Goal: Communication & Community: Share content

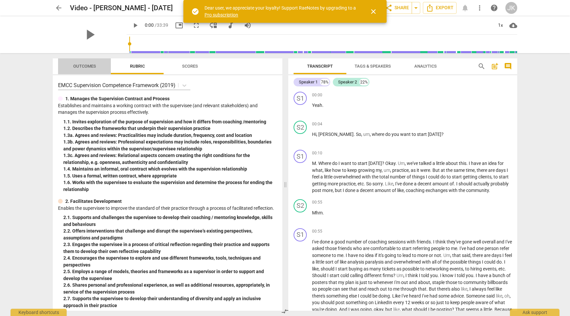
click at [80, 64] on span "Outcomes" at bounding box center [84, 66] width 23 height 5
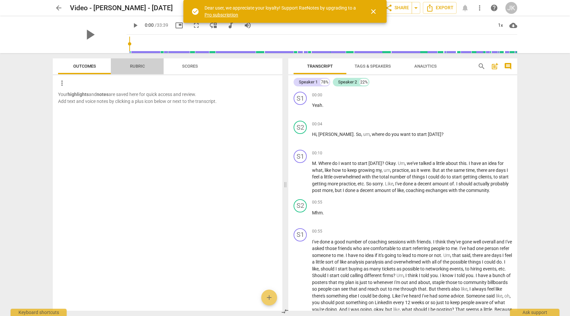
click at [140, 66] on span "Rubric" at bounding box center [137, 66] width 15 height 5
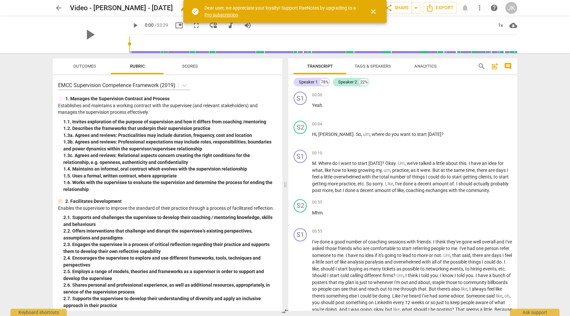
click at [137, 7] on h2 "Video - [PERSON_NAME] - [DATE]" at bounding box center [121, 8] width 103 height 8
click at [372, 13] on span "close" at bounding box center [373, 12] width 8 height 8
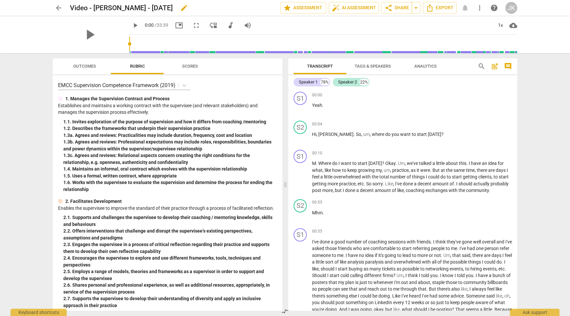
click at [188, 8] on span "edit" at bounding box center [184, 8] width 8 height 8
type input "[PERSON_NAME] M2 - [PERSON_NAME] - [DATE]"
click at [256, 6] on span "done" at bounding box center [257, 8] width 8 height 8
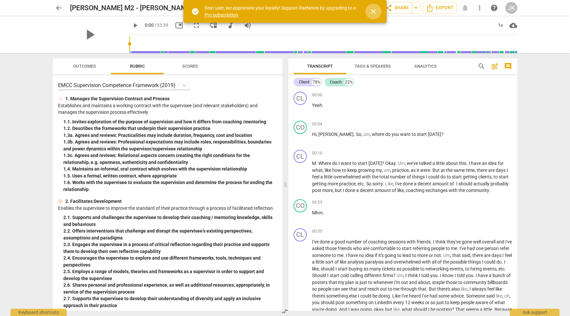
click at [371, 11] on span "close" at bounding box center [373, 12] width 8 height 8
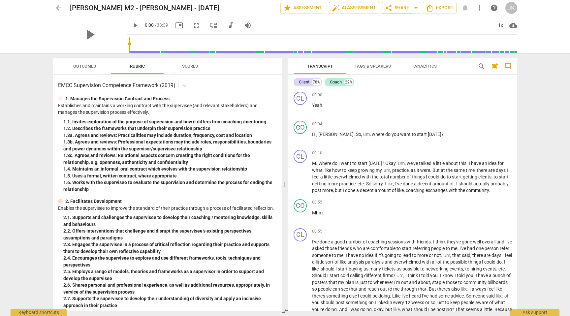
click at [397, 7] on span "share Share" at bounding box center [397, 8] width 24 height 8
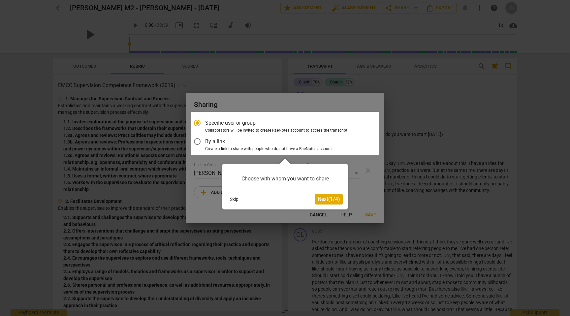
click at [324, 198] on span "Next ( 1 / 4 )" at bounding box center [329, 199] width 22 height 6
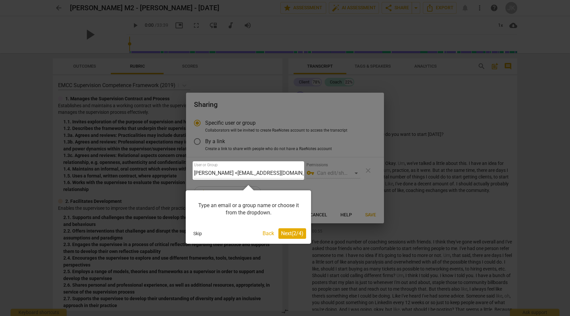
click at [237, 174] on div at bounding box center [248, 170] width 111 height 18
click at [197, 234] on button "Skip" at bounding box center [198, 234] width 14 height 10
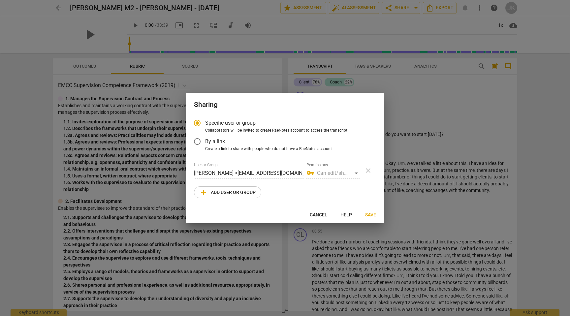
click at [366, 173] on div "User or Group James Kendrick <jameskendrick6066@gmail.com> Permissions vpn_key …" at bounding box center [285, 171] width 182 height 16
click at [368, 169] on div "User or Group James Kendrick <jameskendrick6066@gmail.com> Permissions vpn_key …" at bounding box center [285, 171] width 182 height 16
click at [331, 173] on div "vpn_key Can edit/share" at bounding box center [333, 173] width 54 height 11
click at [358, 174] on div "vpn_key Can edit/share" at bounding box center [333, 173] width 54 height 11
click at [197, 168] on div "User or Group James Kendrick <jameskendrick6066@gmail.com>" at bounding box center [249, 171] width 110 height 16
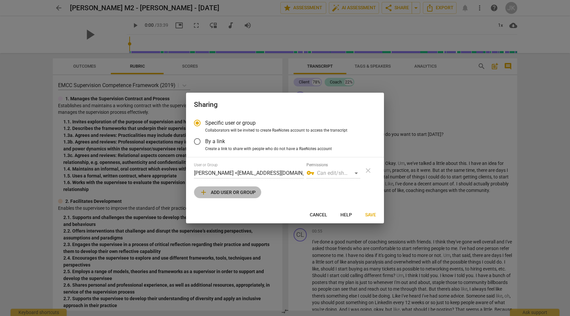
click at [218, 195] on span "add Add user or group" at bounding box center [228, 192] width 56 height 8
radio input "false"
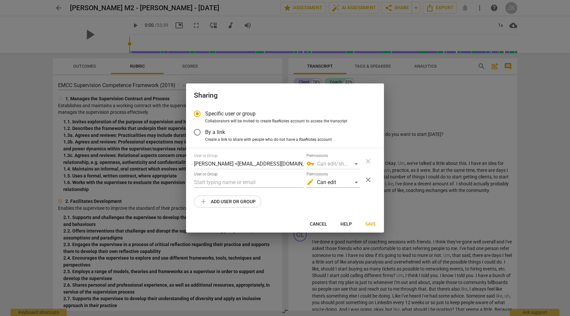
click at [369, 161] on div "User or Group James Kendrick <jameskendrick6066@gmail.com> Permissions vpn_key …" at bounding box center [285, 161] width 182 height 16
click at [326, 162] on div "vpn_key Can edit/share" at bounding box center [333, 164] width 54 height 11
click at [214, 183] on input "text" at bounding box center [249, 182] width 110 height 11
type input "kelly@coachcanada.com"
click at [356, 182] on div "edit Can edit" at bounding box center [333, 182] width 54 height 11
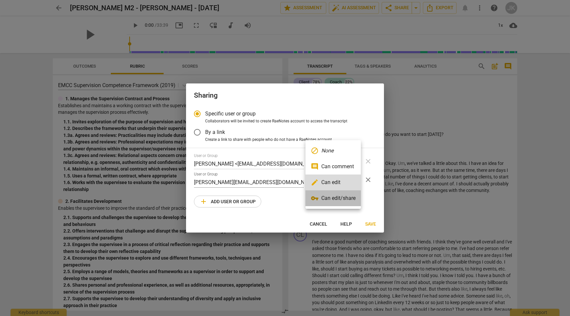
click at [328, 198] on li "vpn_key Can edit/share" at bounding box center [332, 198] width 55 height 16
radio input "false"
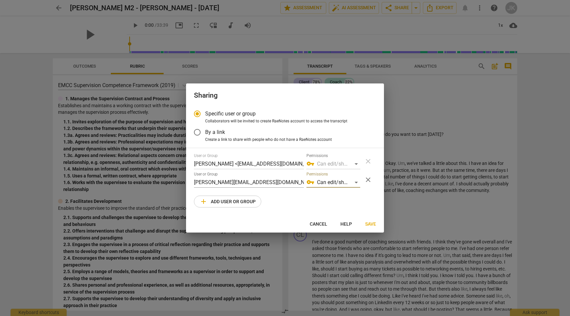
click at [367, 161] on div "User or Group James Kendrick <jameskendrick6066@gmail.com> Permissions vpn_key …" at bounding box center [285, 161] width 182 height 16
click at [224, 184] on input "kelly@coachcanada.com" at bounding box center [249, 182] width 110 height 11
type input "kelly@coachacademy.com"
click at [372, 224] on span "Save" at bounding box center [370, 224] width 11 height 7
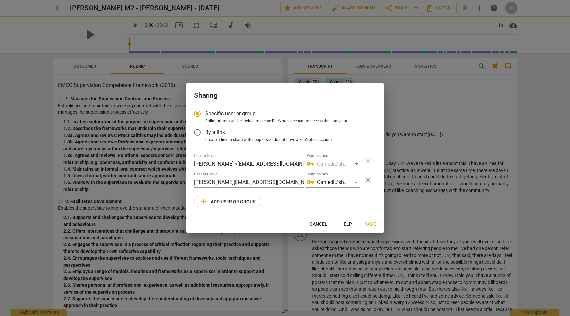
radio input "false"
type input "Kelly Wood <kelly@coachacademy.com>"
